Goal: Information Seeking & Learning: Learn about a topic

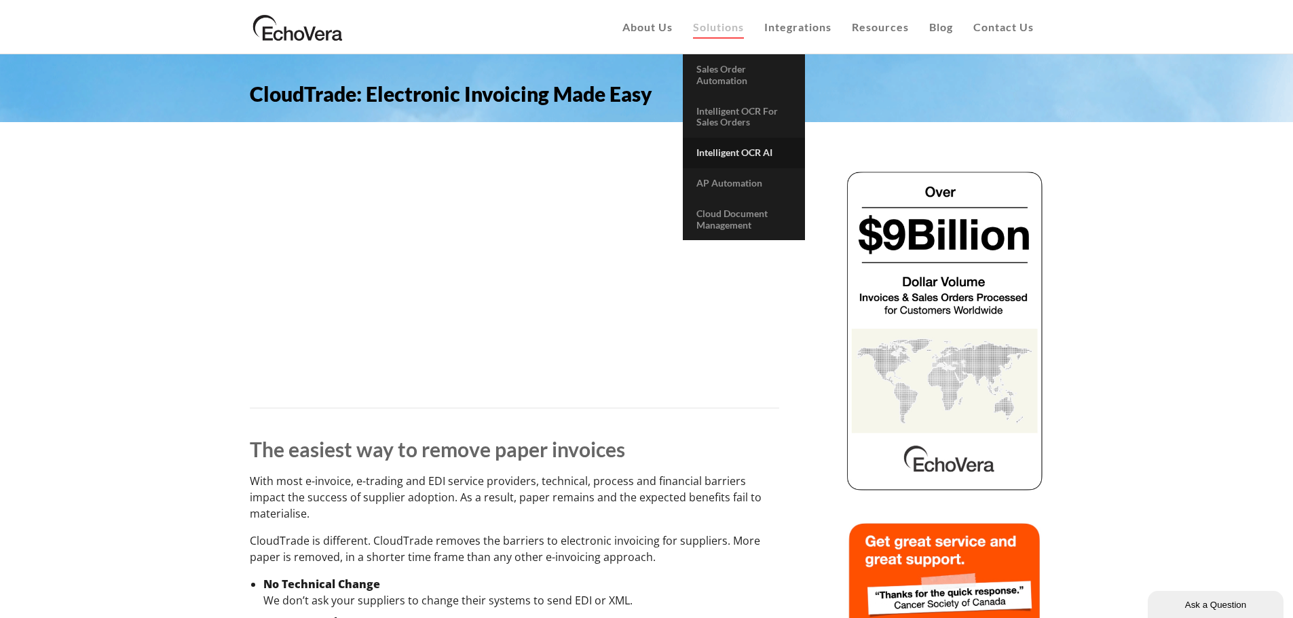
click at [757, 153] on span "Intelligent OCR AI" at bounding box center [734, 153] width 76 height 12
